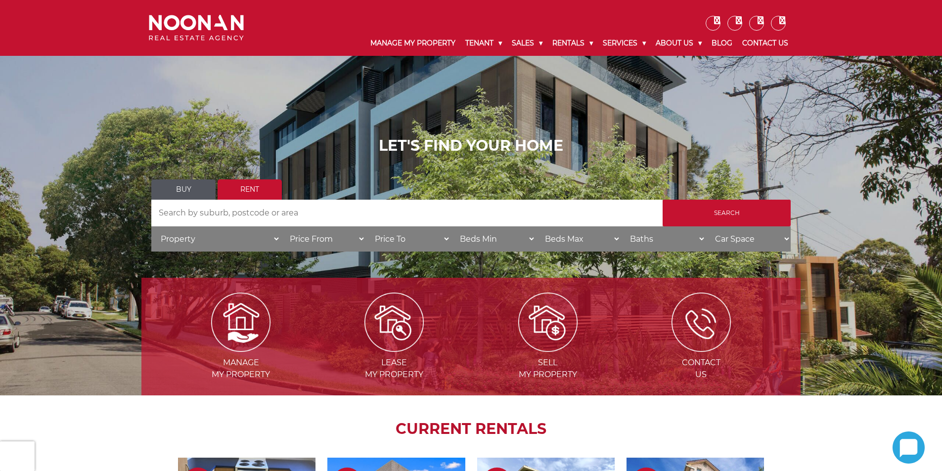
scroll to position [148, 0]
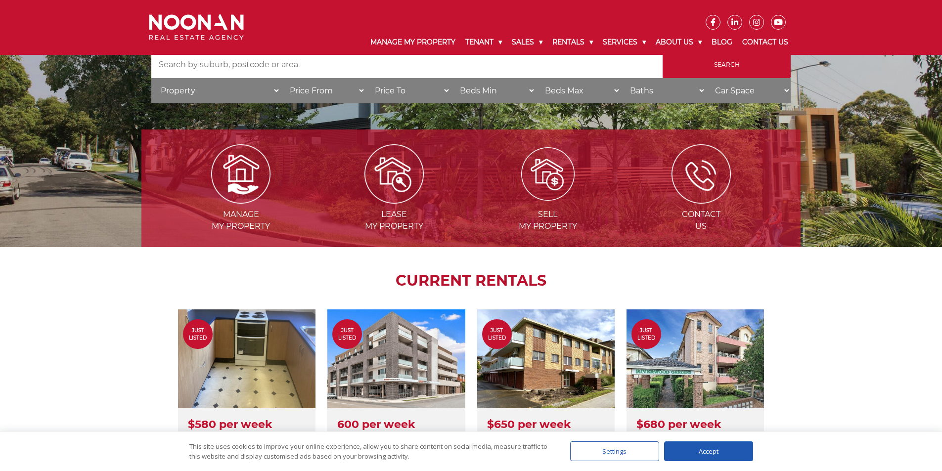
click at [550, 194] on img at bounding box center [547, 173] width 53 height 53
click at [402, 192] on img at bounding box center [393, 173] width 53 height 53
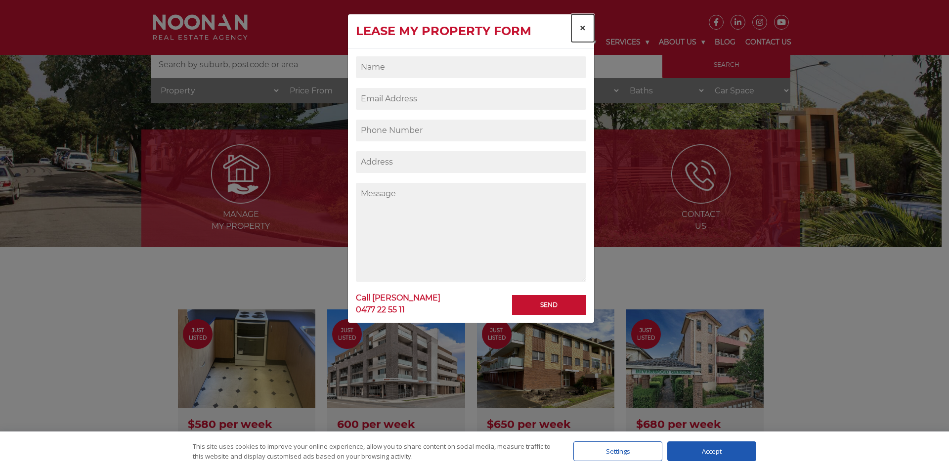
click at [580, 31] on span "×" at bounding box center [582, 28] width 7 height 14
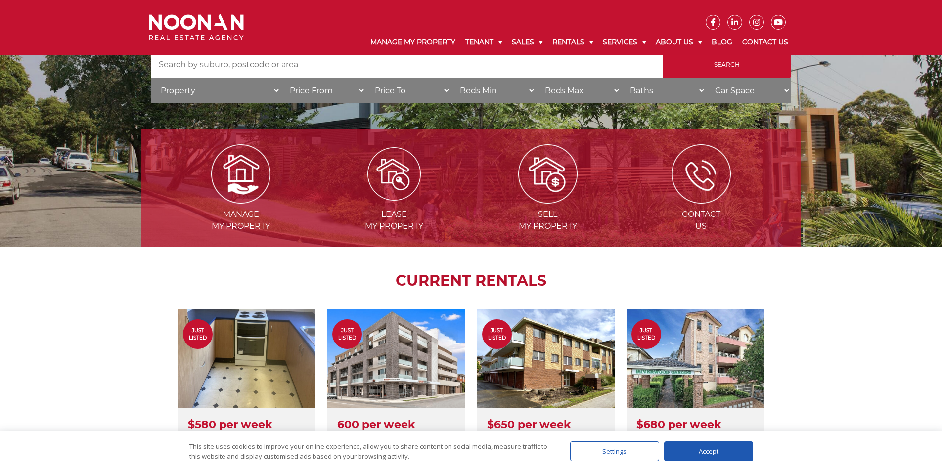
click at [386, 164] on img at bounding box center [393, 173] width 53 height 53
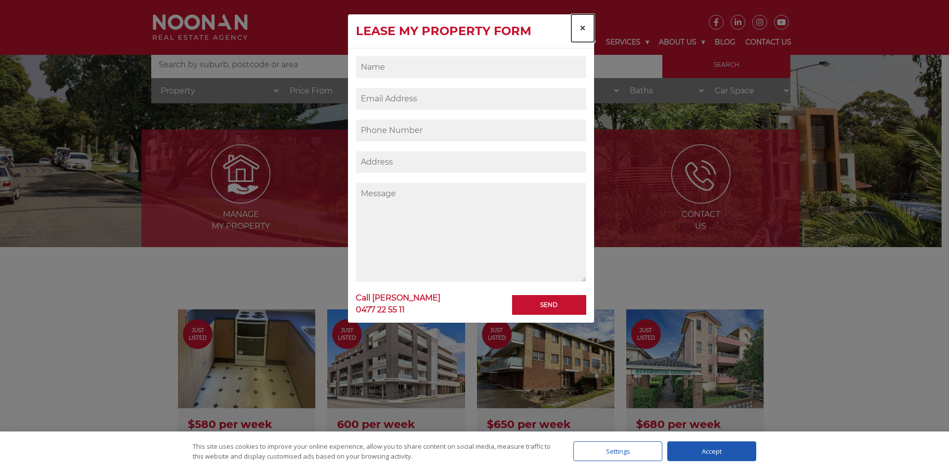
click at [580, 28] on span "×" at bounding box center [582, 28] width 7 height 14
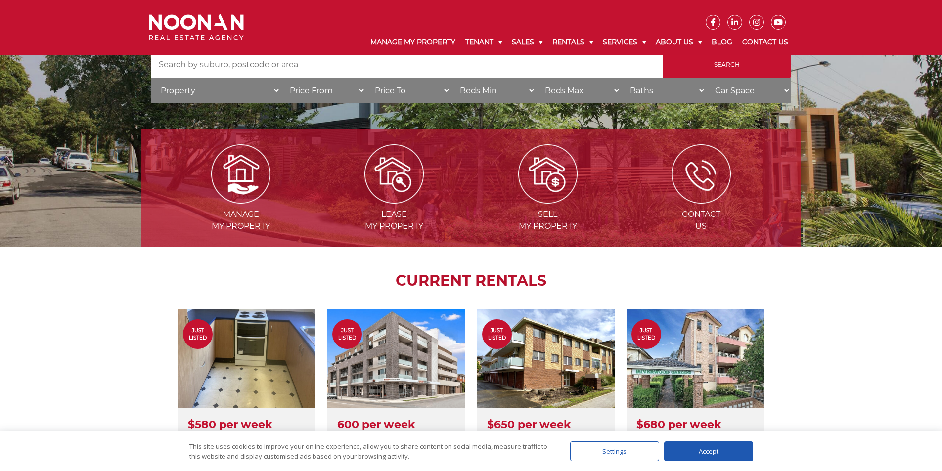
click at [193, 25] on img at bounding box center [196, 27] width 95 height 26
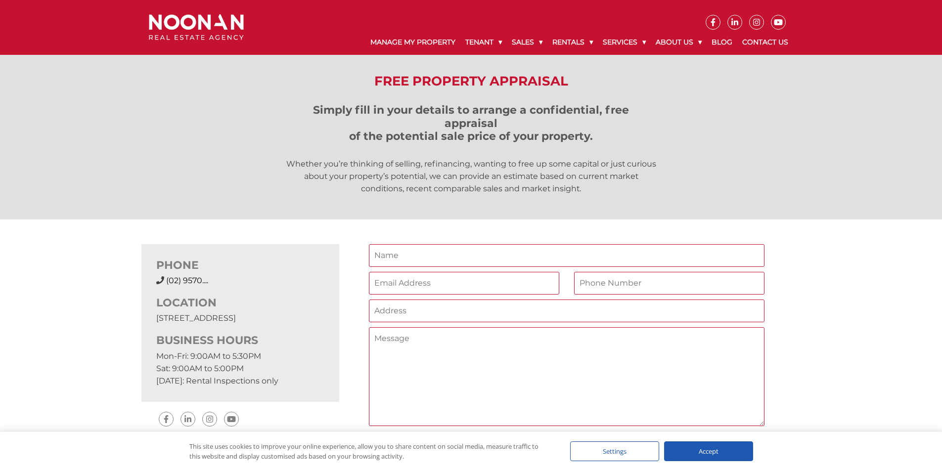
scroll to position [148, 0]
